Goal: Task Accomplishment & Management: Manage account settings

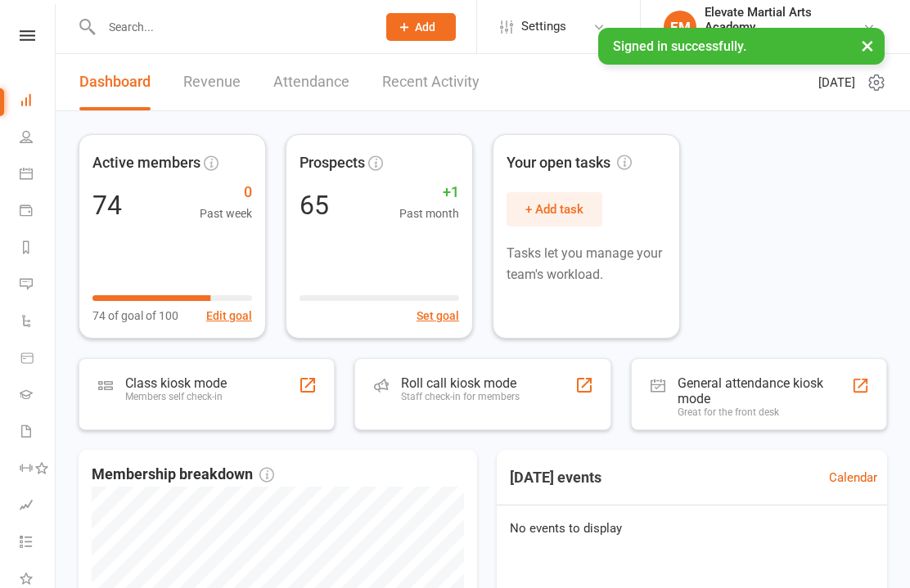
click at [5, 40] on link at bounding box center [27, 35] width 58 height 11
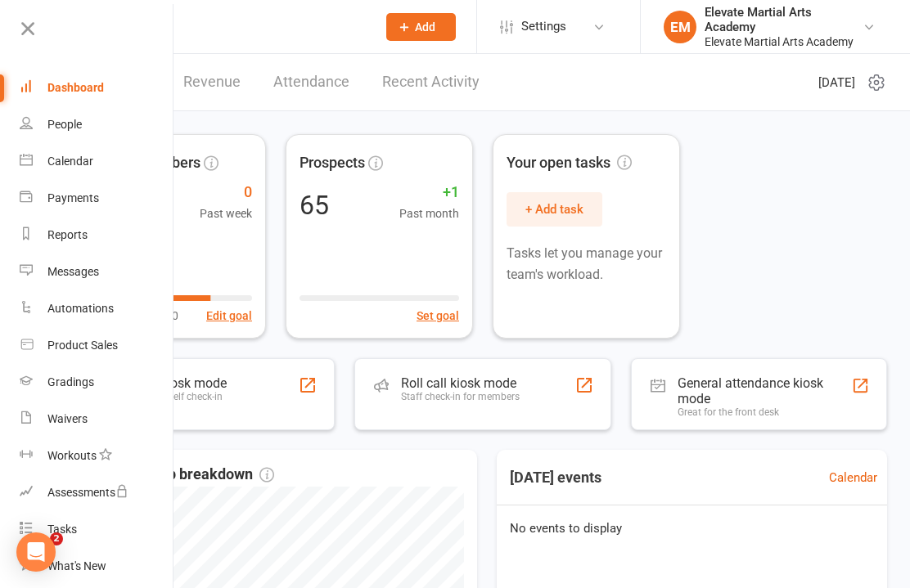
click at [80, 196] on div "Payments" at bounding box center [73, 197] width 52 height 13
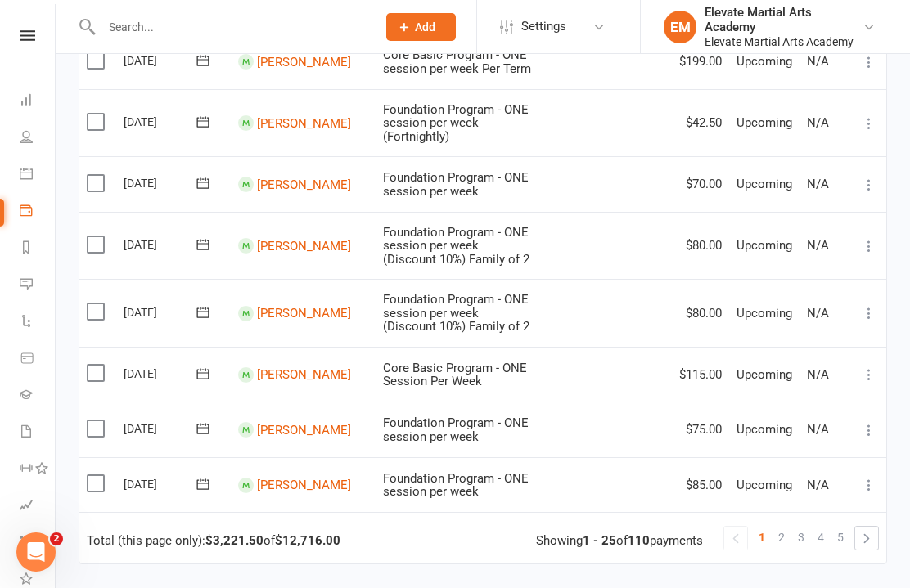
scroll to position [1248, 0]
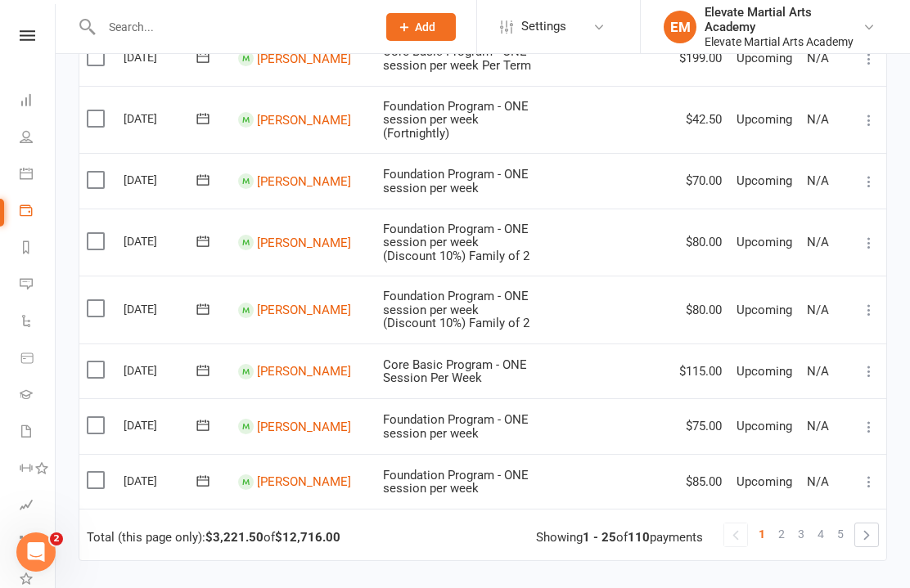
click at [783, 523] on span "2" at bounding box center [781, 534] width 7 height 23
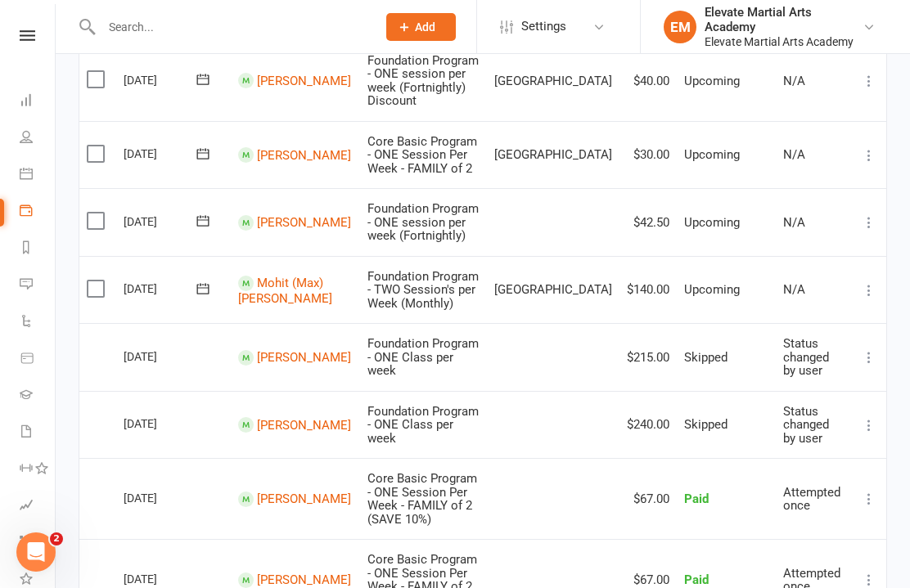
scroll to position [1099, 0]
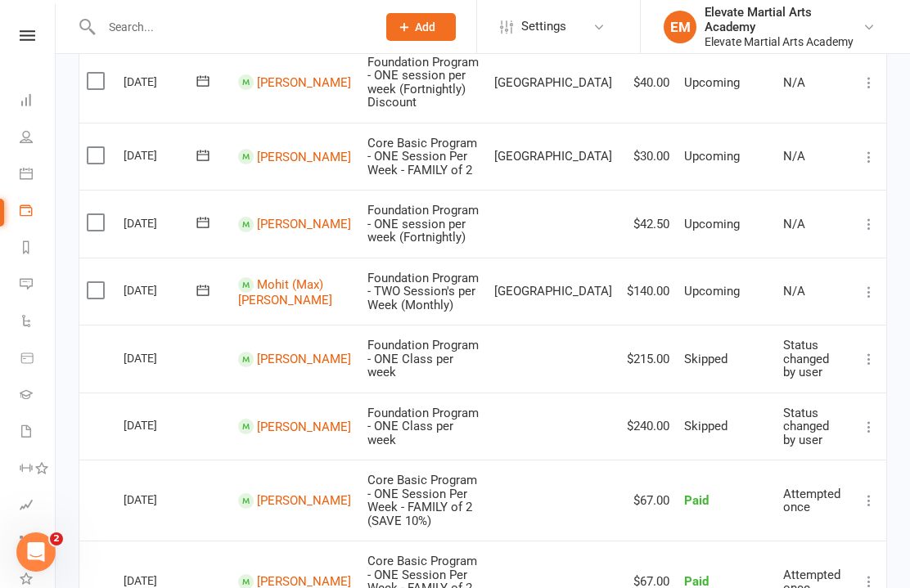
click at [869, 419] on icon at bounding box center [869, 427] width 16 height 16
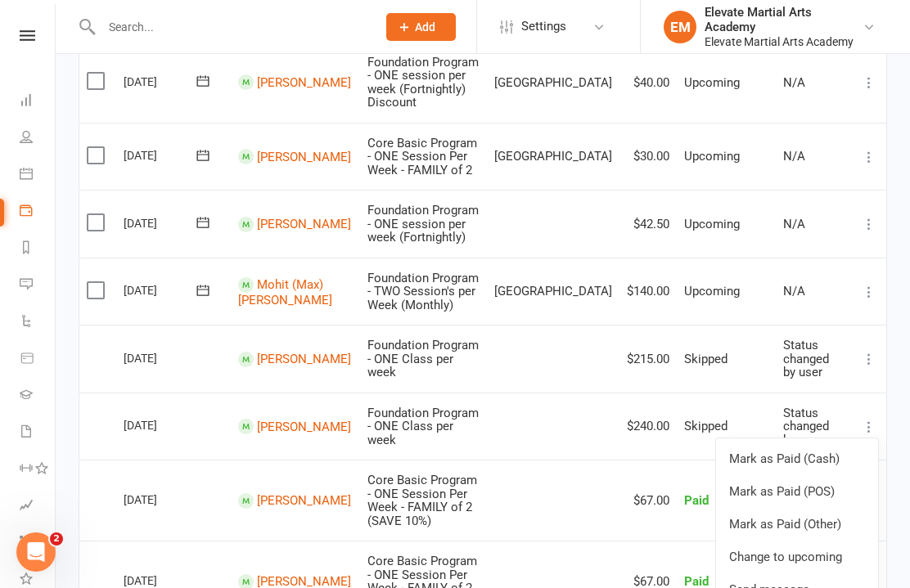
click at [801, 541] on link "Change to upcoming" at bounding box center [797, 557] width 162 height 33
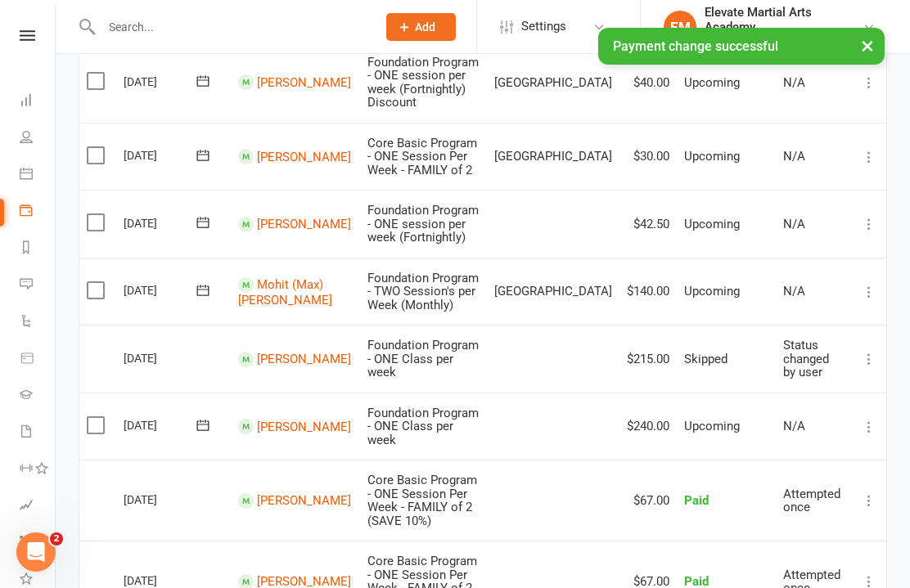
click at [868, 419] on icon at bounding box center [869, 427] width 16 height 16
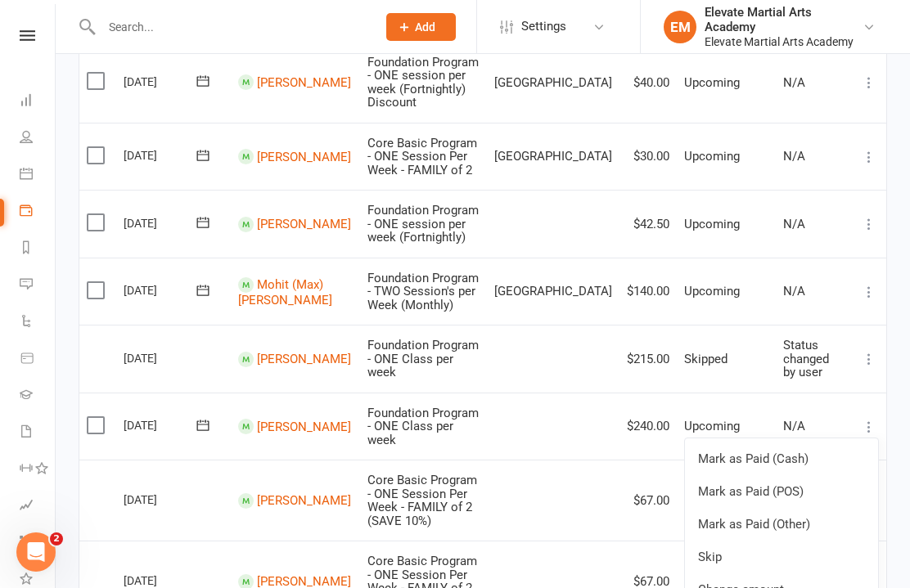
click at [619, 325] on td "$215.00" at bounding box center [647, 359] width 57 height 68
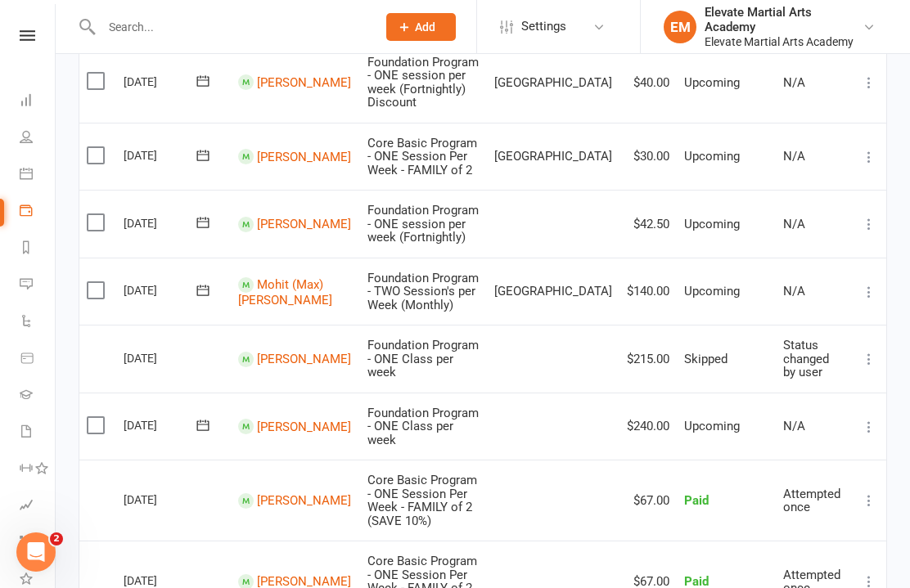
click at [871, 351] on icon at bounding box center [869, 359] width 16 height 16
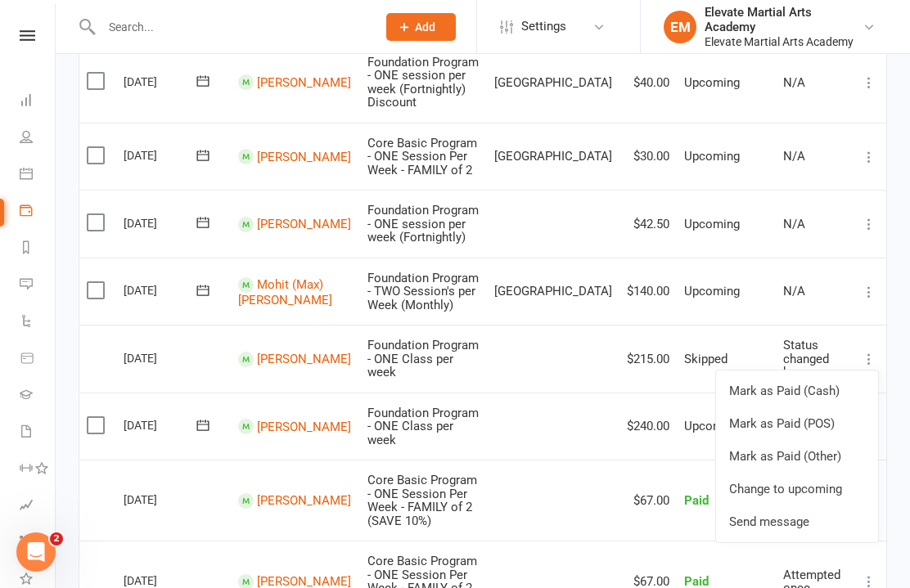
click at [824, 473] on link "Change to upcoming" at bounding box center [797, 489] width 162 height 33
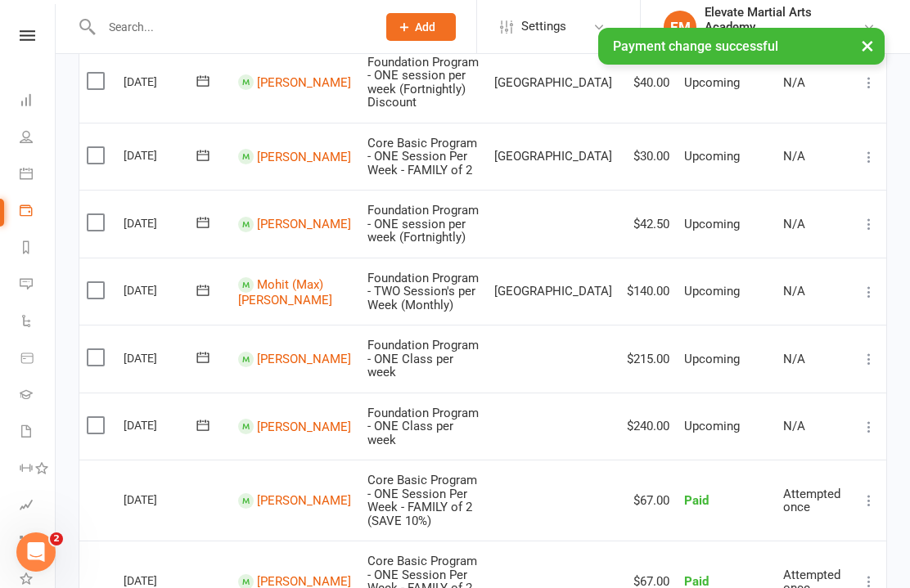
click at [854, 32] on button "×" at bounding box center [867, 45] width 29 height 35
